Goal: Information Seeking & Learning: Learn about a topic

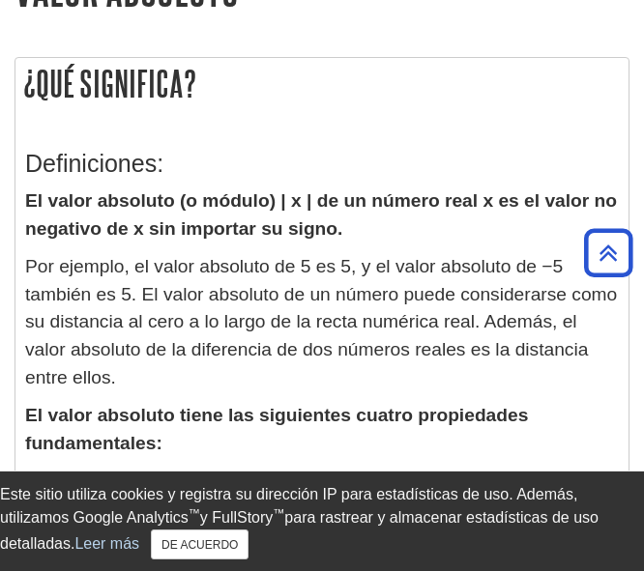
scroll to position [483, 0]
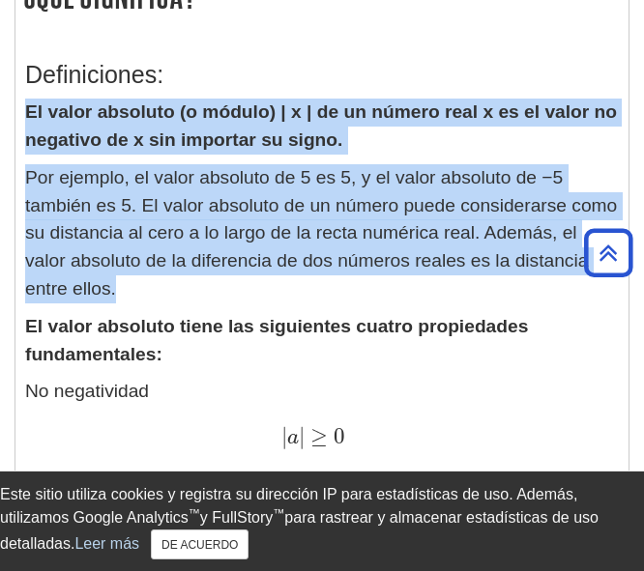
drag, startPoint x: 26, startPoint y: 109, endPoint x: 181, endPoint y: 300, distance: 245.4
copy div "El valor absoluto (o módulo) | x | de un número real x es el valor no negativo …"
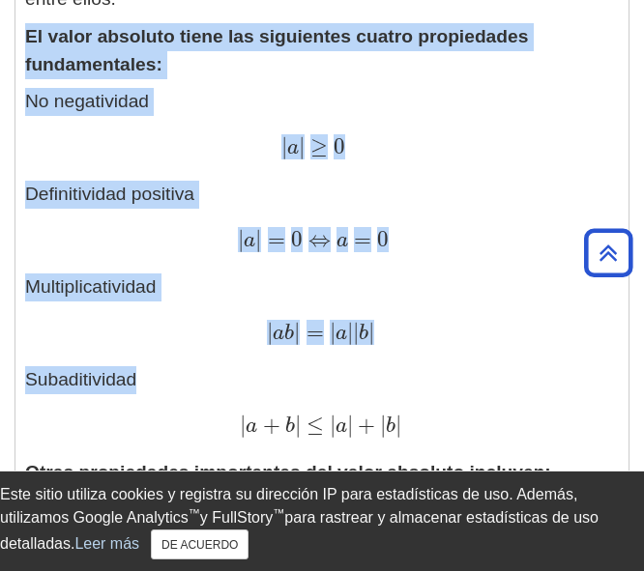
scroll to position [1064, 0]
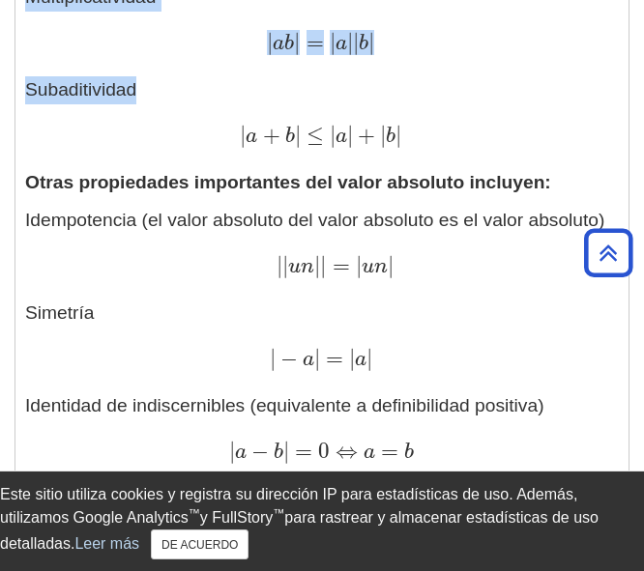
drag, startPoint x: 25, startPoint y: 225, endPoint x: 309, endPoint y: 367, distance: 317.8
click at [309, 367] on div "Definiciones: El valor absoluto (o módulo) | x | de un número real x es el valo…" at bounding box center [322, 284] width 594 height 1646
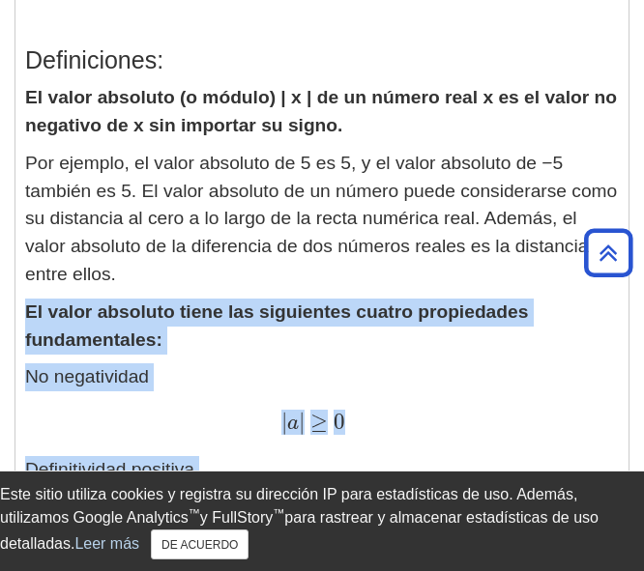
scroll to position [483, 0]
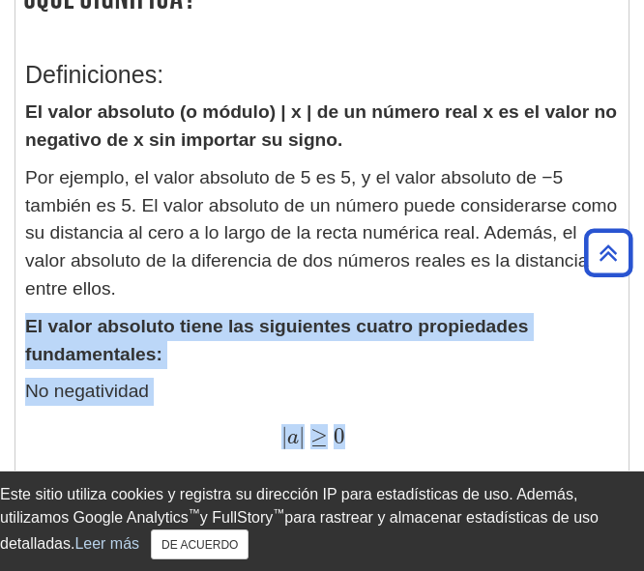
click at [230, 355] on p "El valor absoluto tiene las siguientes cuatro propiedades fundamentales:" at bounding box center [322, 341] width 594 height 56
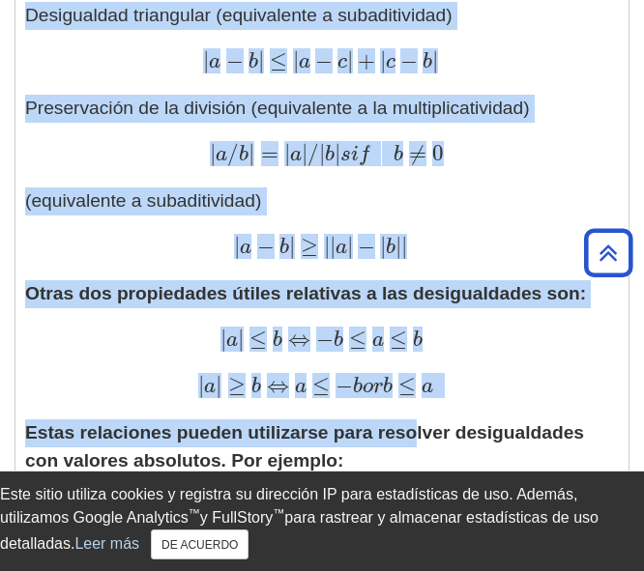
scroll to position [1740, 0]
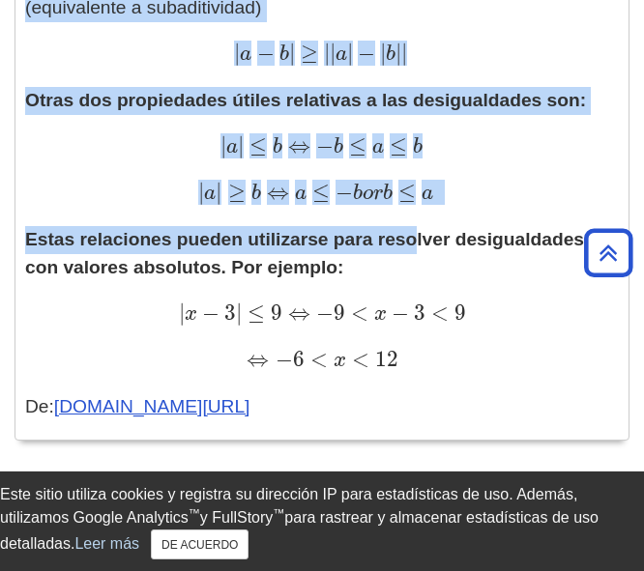
drag, startPoint x: 24, startPoint y: 326, endPoint x: 421, endPoint y: 407, distance: 404.6
copy div "El valor absoluto tiene las siguientes cuatro propiedades fundamentales: No neg…"
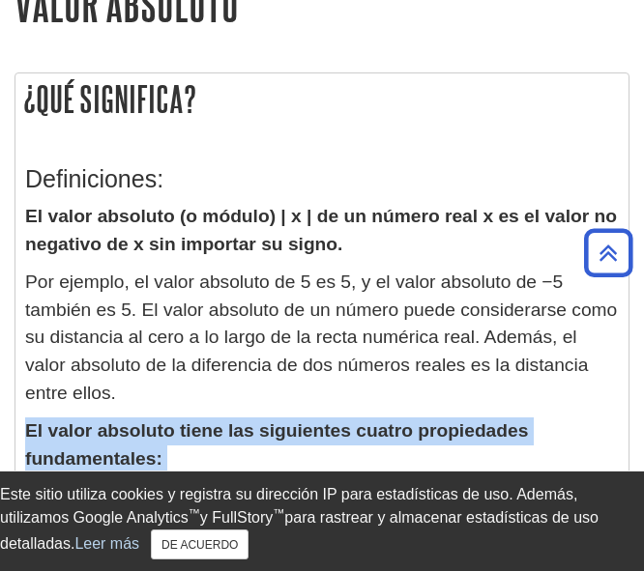
scroll to position [0, 0]
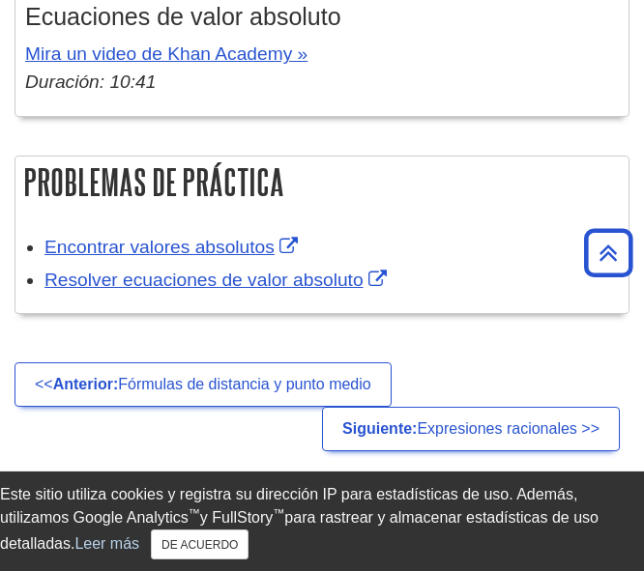
scroll to position [3925, 0]
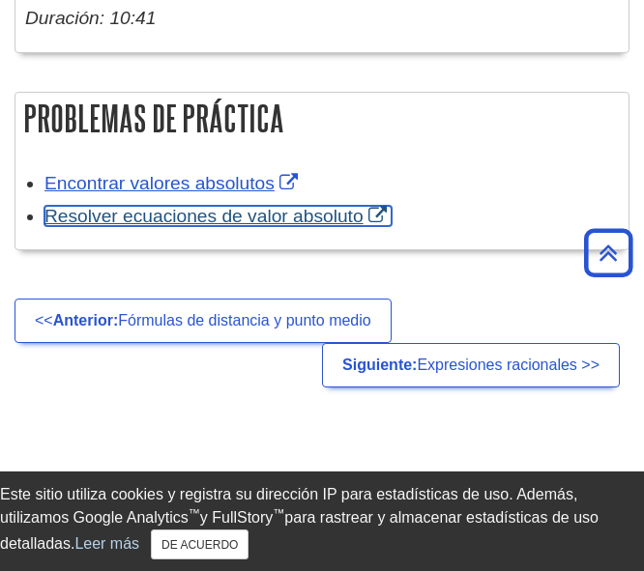
click at [160, 215] on font "Resolver ecuaciones de valor absoluto" at bounding box center [203, 216] width 319 height 20
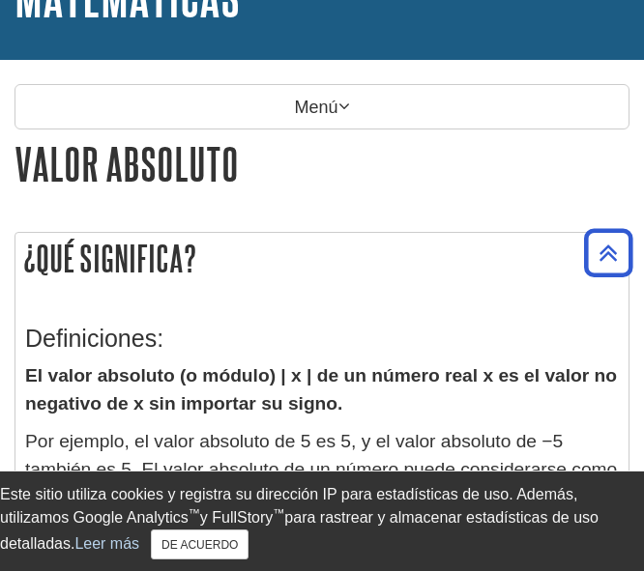
scroll to position [0, 0]
